Goal: Check status

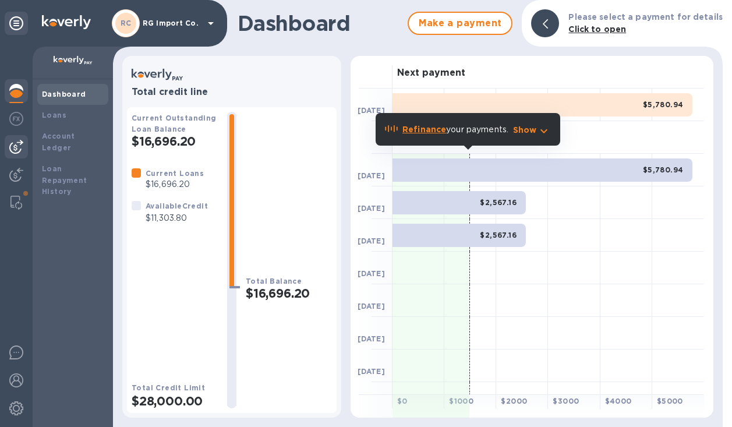
click at [19, 142] on img at bounding box center [16, 147] width 14 height 14
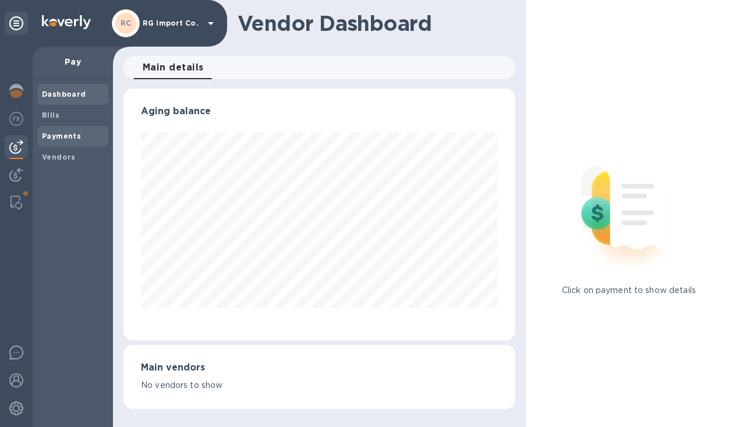
scroll to position [251, 392]
click at [65, 136] on b "Payments" at bounding box center [61, 136] width 39 height 9
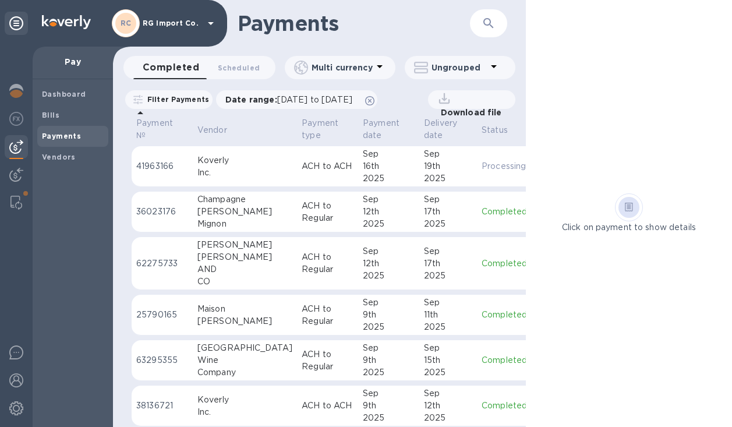
click at [302, 214] on p "ACH to Regular" at bounding box center [328, 212] width 52 height 24
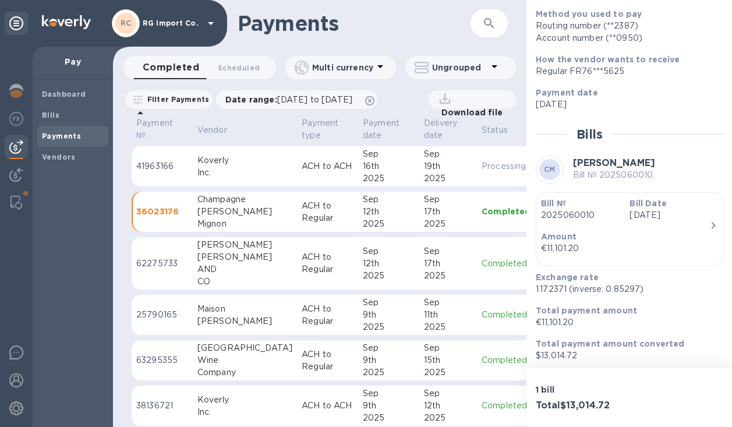
scroll to position [151, 0]
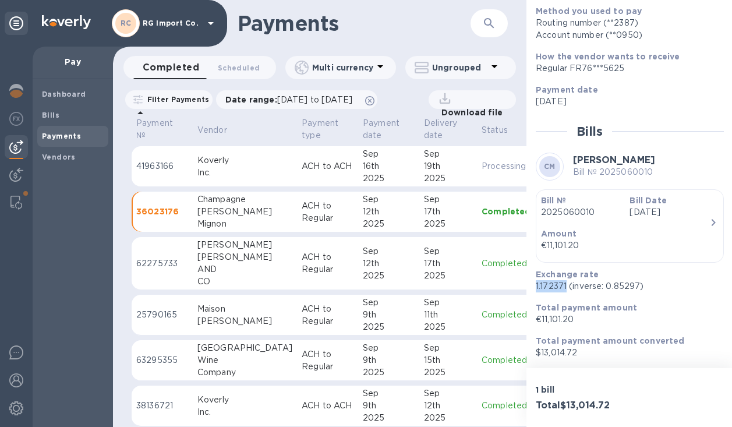
drag, startPoint x: 566, startPoint y: 288, endPoint x: 533, endPoint y: 289, distance: 33.8
click at [533, 289] on div "Exchange rate 1.172371 (inverse: 0.85297)" at bounding box center [625, 280] width 188 height 33
copy p "1.172371"
click at [302, 261] on p "ACH to Regular" at bounding box center [328, 263] width 52 height 24
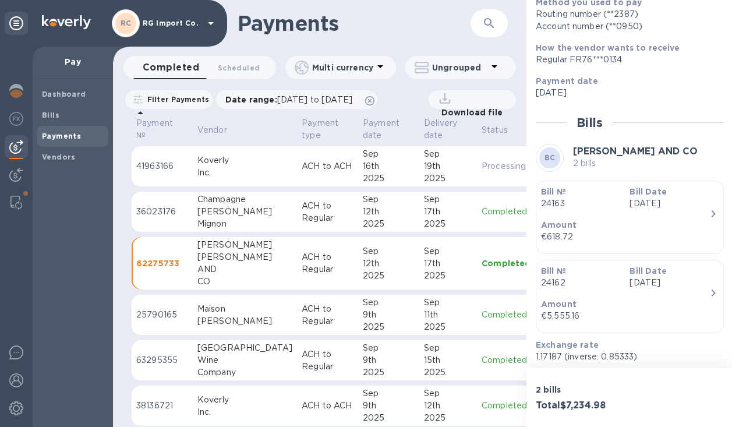
scroll to position [225, 0]
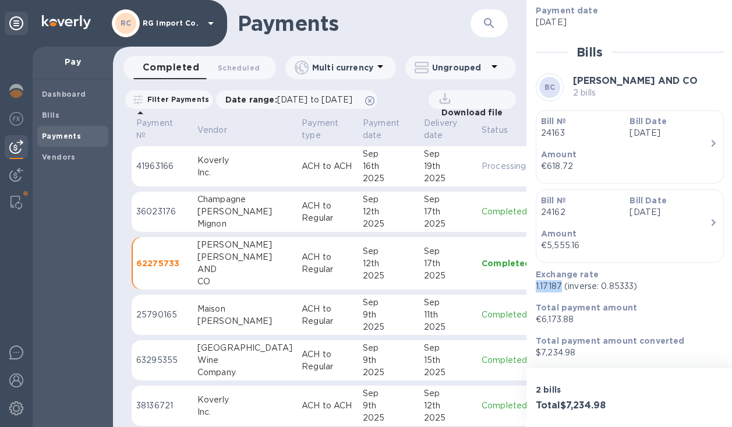
drag, startPoint x: 562, startPoint y: 286, endPoint x: 530, endPoint y: 287, distance: 32.0
click at [530, 287] on div "Payment № 62275733 Details 0 Status Completed Bills in payment 2 Method you use…" at bounding box center [629, 184] width 207 height 368
copy p "1.17187"
click at [68, 98] on b "Dashboard" at bounding box center [64, 94] width 44 height 9
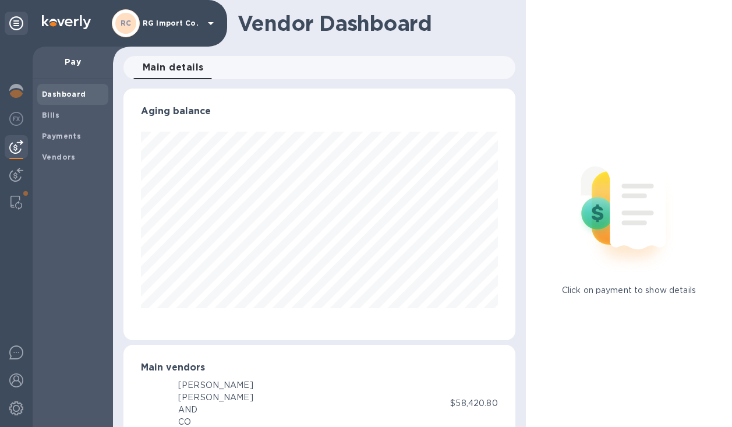
scroll to position [581883, 581748]
click at [59, 115] on span "Bills" at bounding box center [73, 115] width 62 height 12
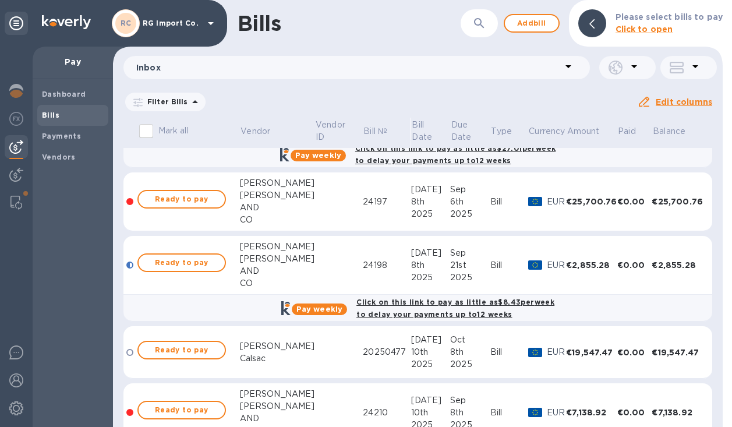
scroll to position [278, 0]
